Goal: Task Accomplishment & Management: Use online tool/utility

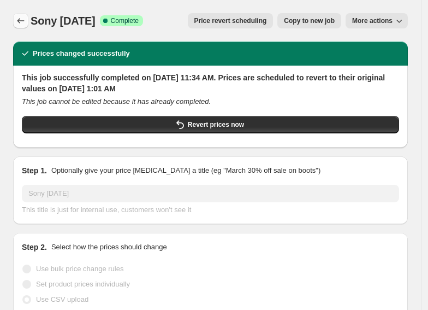
click at [21, 20] on icon "Price change jobs" at bounding box center [20, 20] width 11 height 11
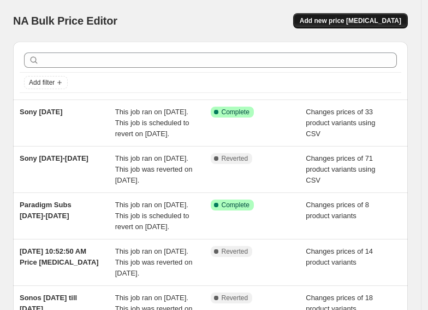
click at [385, 13] on button "Add new price [MEDICAL_DATA]" at bounding box center [350, 20] width 115 height 15
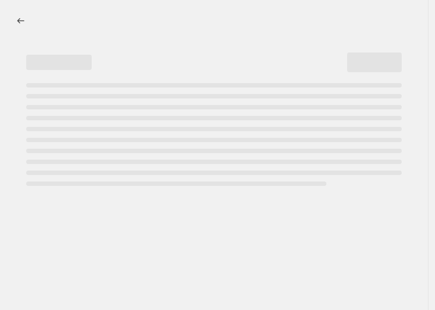
select select "percentage"
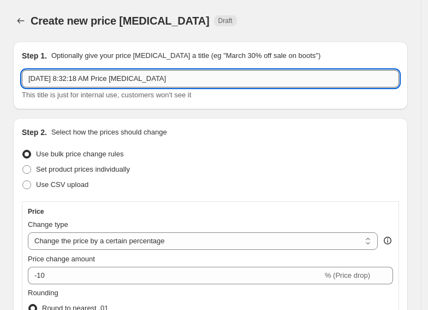
click at [109, 75] on input "[DATE] 8:32:18 AM Price [MEDICAL_DATA]" at bounding box center [210, 78] width 377 height 17
type input "I"
type input "ifi"
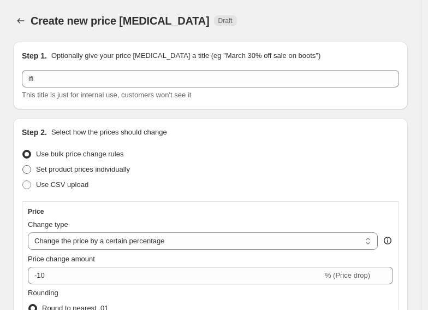
click at [85, 165] on span "Set product prices individually" at bounding box center [83, 169] width 94 height 8
click at [23, 165] on input "Set product prices individually" at bounding box center [22, 165] width 1 height 1
radio input "true"
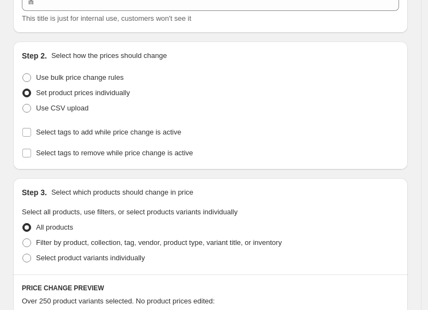
scroll to position [77, 0]
click at [143, 131] on span "Select tags to add while price change is active" at bounding box center [108, 131] width 145 height 8
click at [31, 131] on input "Select tags to add while price change is active" at bounding box center [26, 131] width 9 height 9
checkbox input "true"
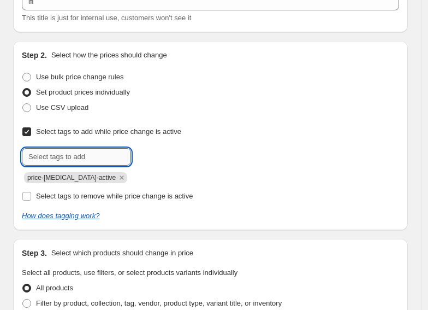
click at [85, 151] on input "text" at bounding box center [76, 156] width 109 height 17
type input "on-sale"
click at [22, 41] on button "Submit" at bounding box center [37, 46] width 31 height 11
type input "ifi-promo"
click at [22, 41] on button "Submit" at bounding box center [37, 46] width 31 height 11
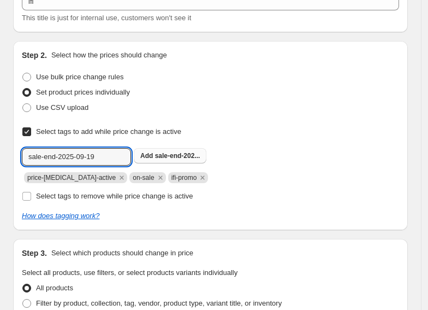
type input "sale-end-2025-09-19"
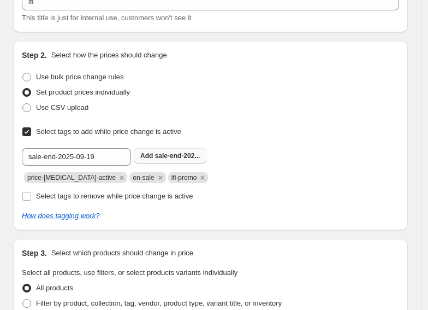
click at [152, 156] on b "Add" at bounding box center [146, 156] width 13 height 8
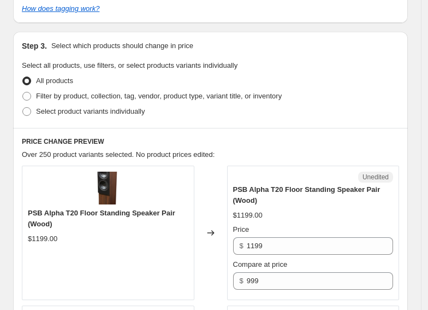
scroll to position [285, 0]
click at [75, 111] on span "Select product variants individually" at bounding box center [90, 111] width 109 height 8
click at [23, 107] on input "Select product variants individually" at bounding box center [22, 107] width 1 height 1
radio input "true"
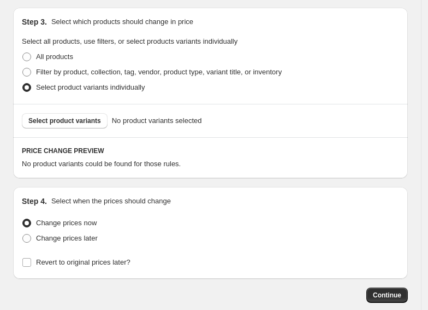
scroll to position [306, 0]
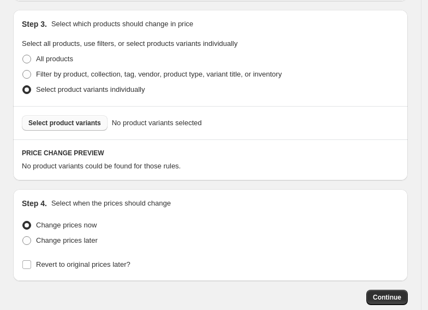
click at [78, 122] on span "Select product variants" at bounding box center [64, 123] width 73 height 9
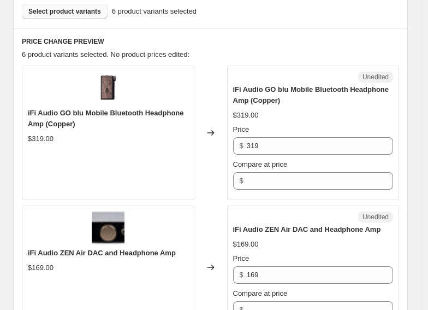
scroll to position [418, 0]
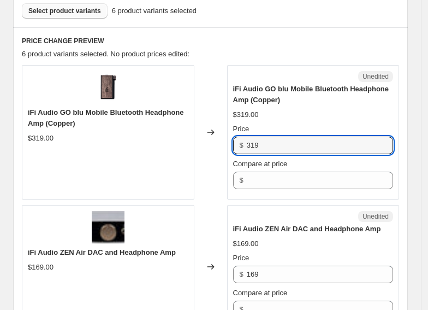
drag, startPoint x: 268, startPoint y: 146, endPoint x: 205, endPoint y: 136, distance: 63.6
click at [205, 136] on div "iFi Audio GO blu Mobile Bluetooth Headphone Amp (Copper) $319.00 Changed to Une…" at bounding box center [210, 132] width 377 height 134
type input "149"
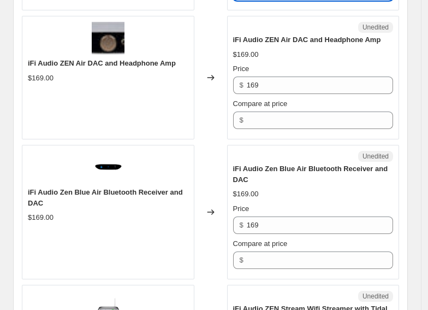
scroll to position [611, 0]
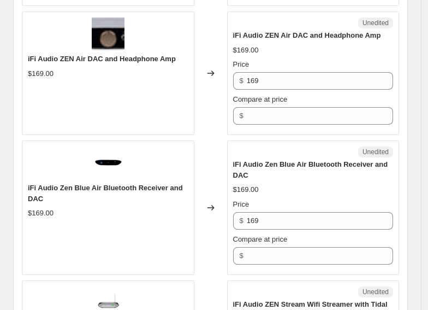
type input "319"
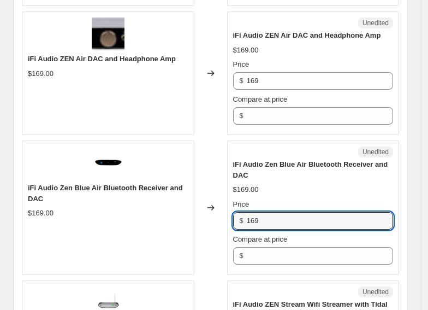
drag, startPoint x: 236, startPoint y: 219, endPoint x: 188, endPoint y: 221, distance: 47.6
click at [188, 221] on div "iFi Audio Zen Blue Air Bluetooth Receiver and DAC $169.00 Changed to Unedited i…" at bounding box center [210, 207] width 377 height 134
type input "149"
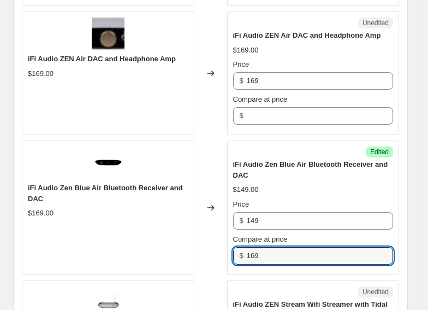
type input "169"
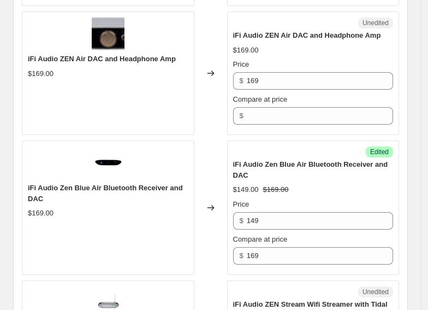
scroll to position [826, 0]
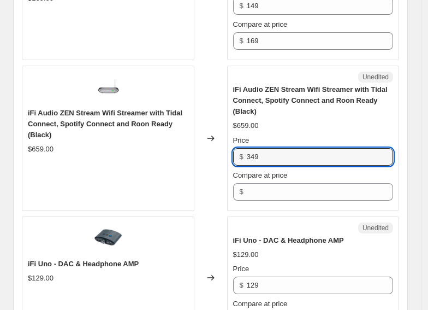
type input "349"
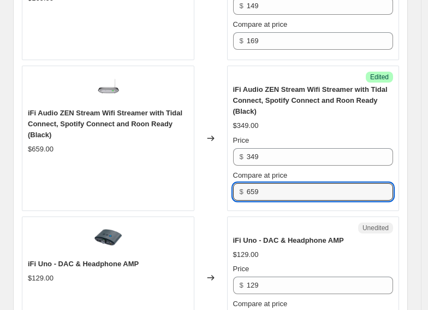
type input "659"
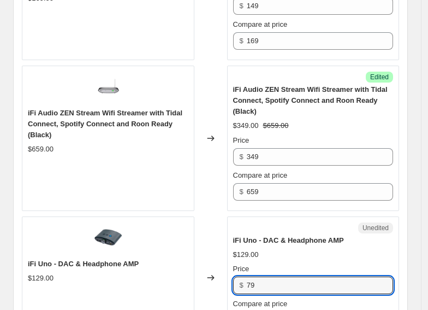
type input "79"
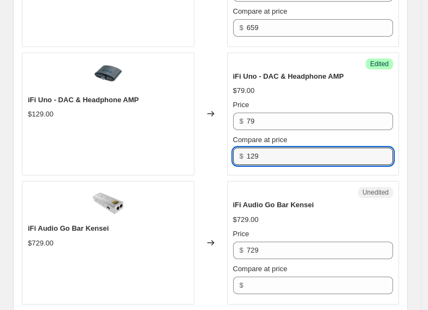
type input "129"
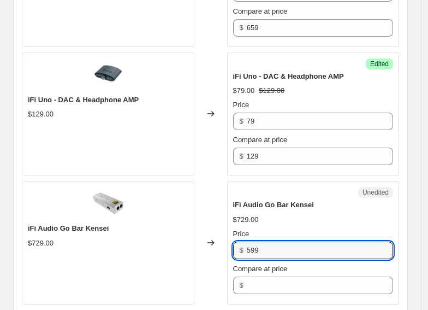
type input "599"
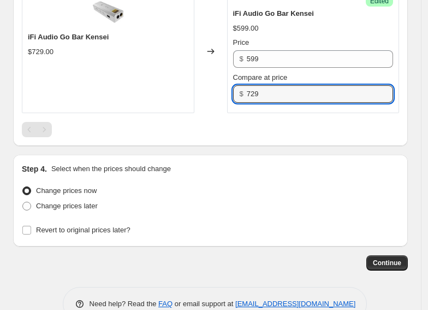
scroll to position [1206, 0]
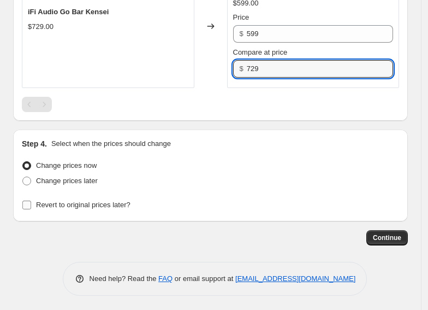
type input "729"
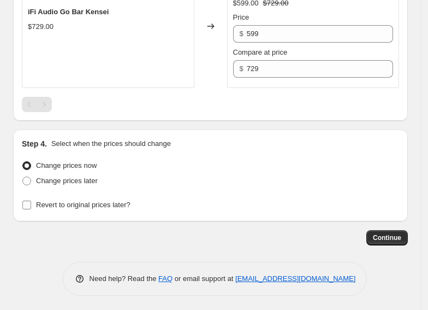
click at [29, 203] on input "Revert to original prices later?" at bounding box center [26, 204] width 9 height 9
checkbox input "true"
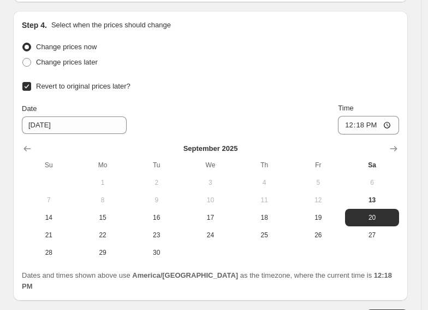
scroll to position [1325, 0]
click at [103, 251] on span "29" at bounding box center [102, 252] width 45 height 9
type input "[DATE]"
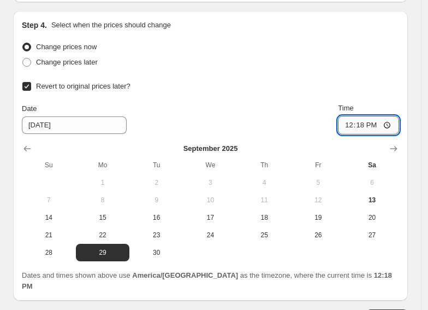
click at [351, 123] on input "12:18" at bounding box center [368, 125] width 61 height 19
type input "01:01"
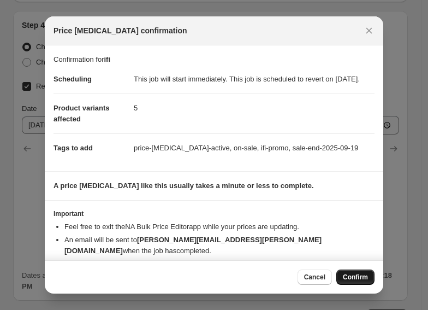
click at [361, 276] on span "Confirm" at bounding box center [355, 277] width 25 height 9
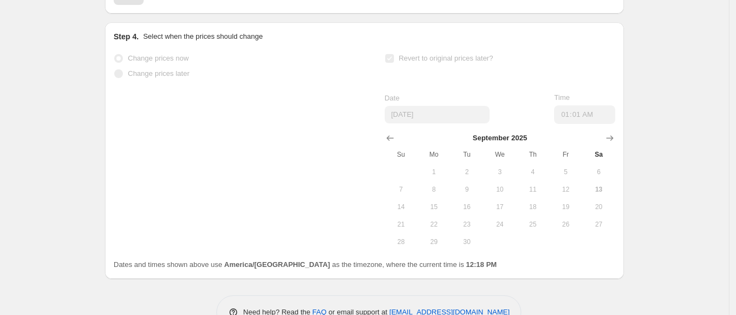
scroll to position [1069, 0]
